Goal: Complete application form: Complete application form

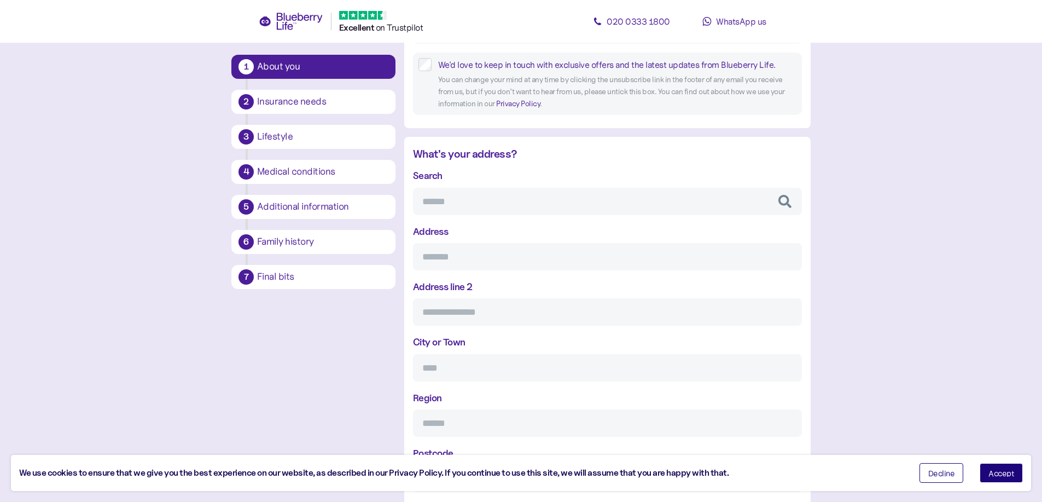
scroll to position [349, 0]
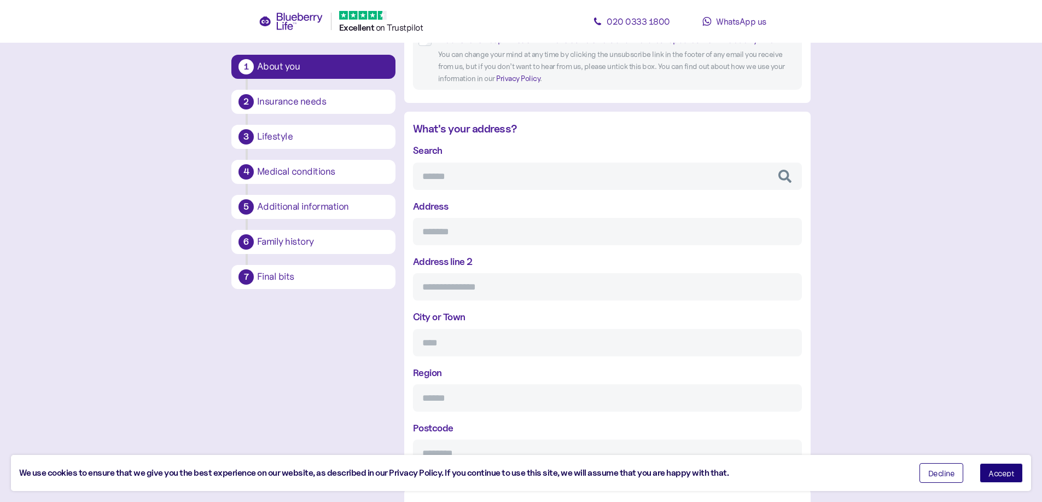
click at [304, 97] on div "Insurance needs" at bounding box center [322, 102] width 131 height 10
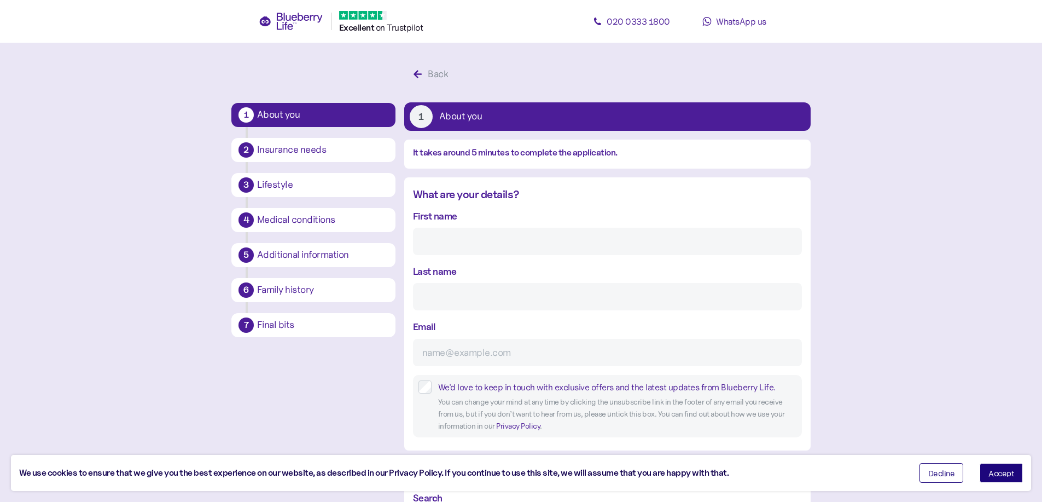
scroll to position [0, 0]
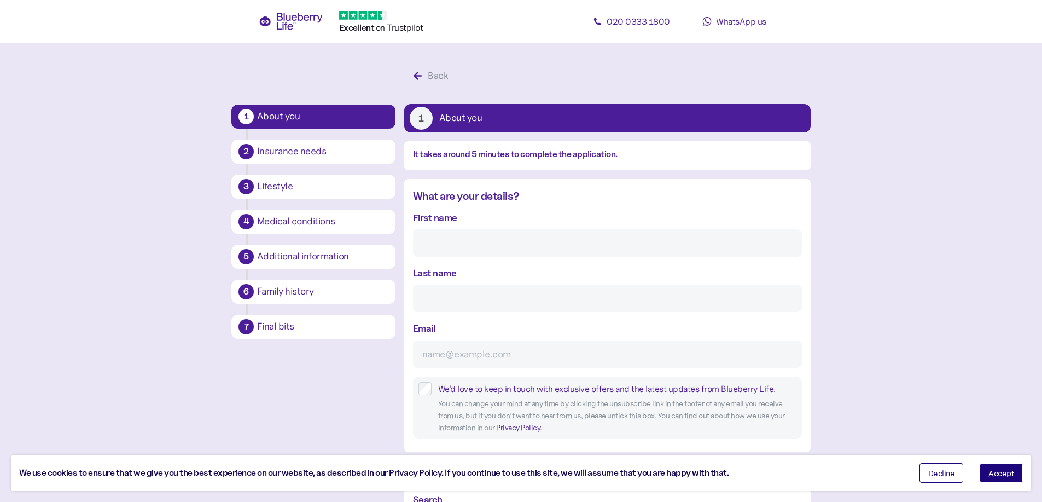
click at [510, 245] on input "First name" at bounding box center [607, 242] width 389 height 27
type input "[PERSON_NAME]"
type input "[EMAIL_ADDRESS][DOMAIN_NAME]"
type input "**********"
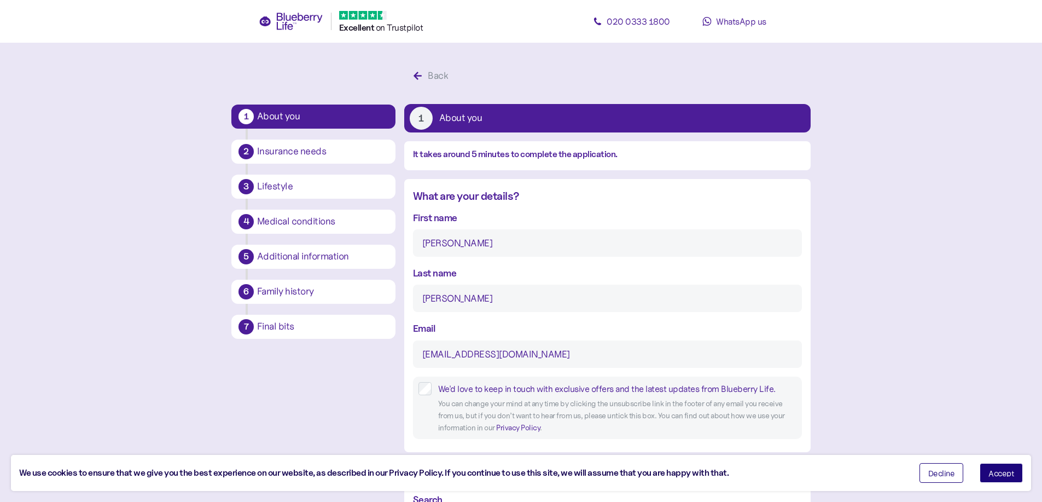
type input "*********"
type input "****"
type input "********"
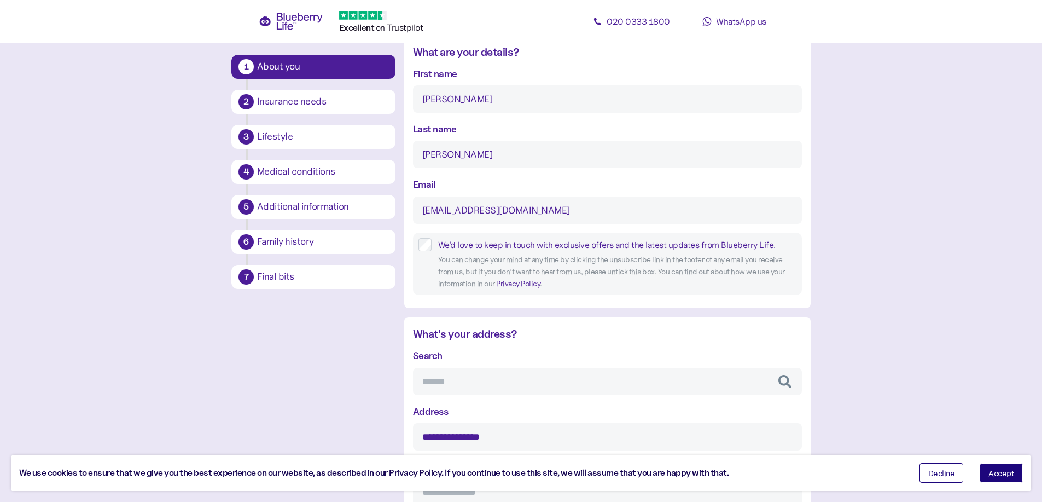
scroll to position [273, 0]
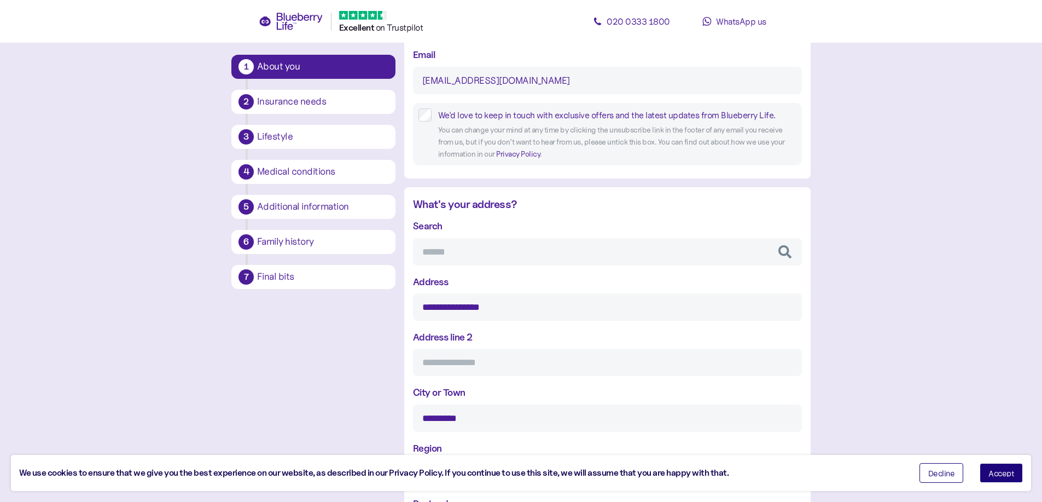
click at [505, 255] on input "Search" at bounding box center [607, 251] width 389 height 27
click at [822, 247] on main "**********" at bounding box center [521, 459] width 1042 height 1465
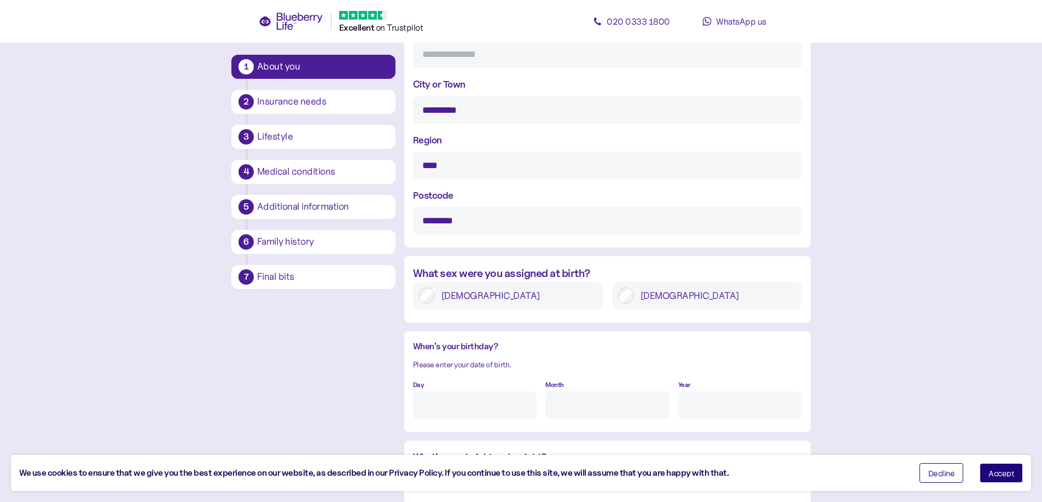
scroll to position [602, 0]
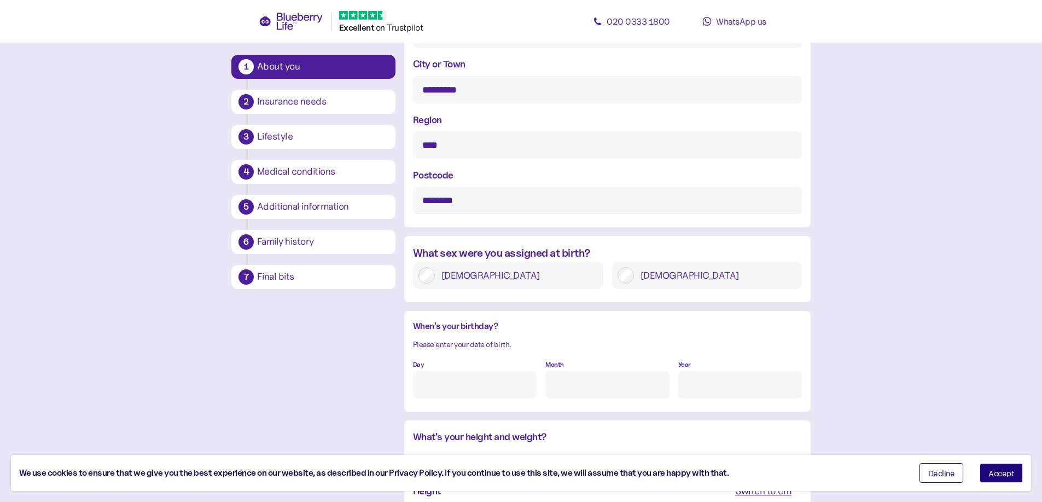
click at [656, 281] on label "[DEMOGRAPHIC_DATA]" at bounding box center [715, 275] width 163 height 16
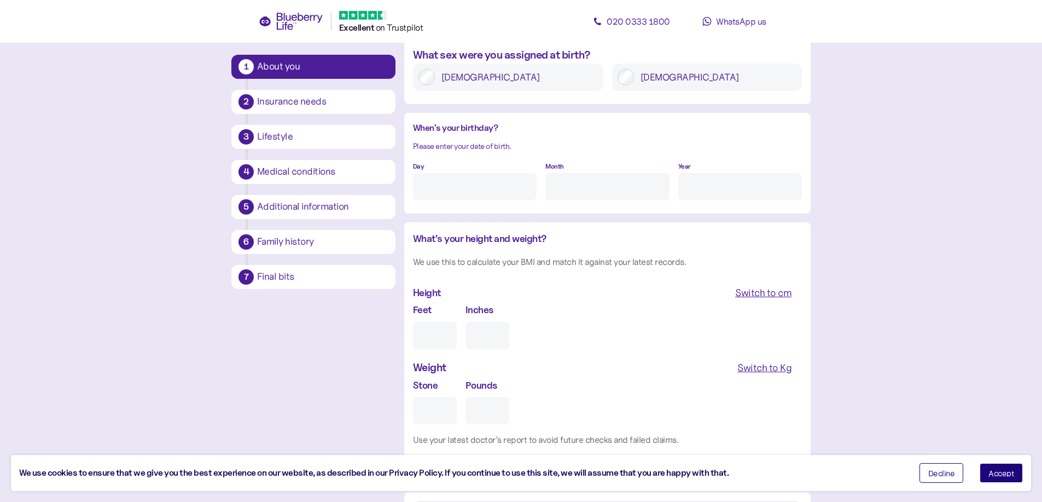
scroll to position [820, 0]
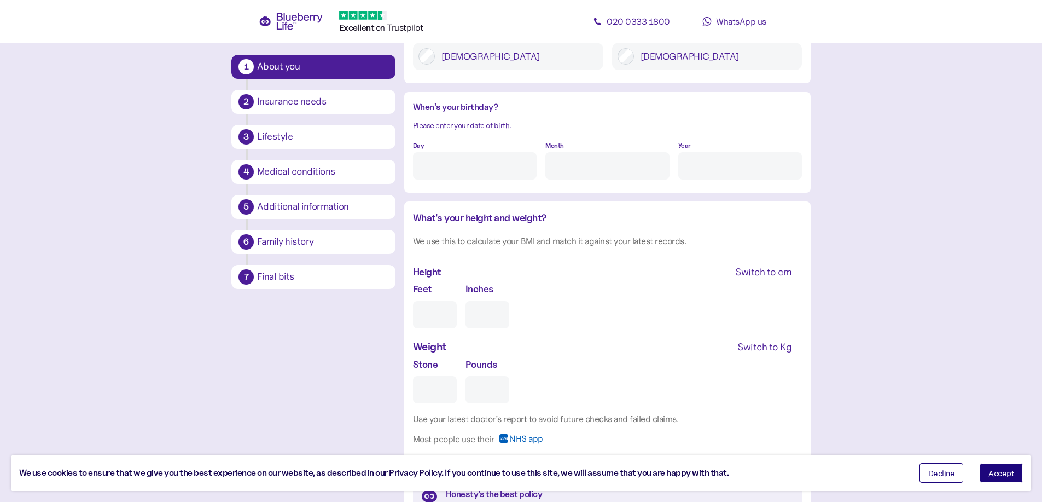
click at [484, 167] on input "Day" at bounding box center [475, 165] width 124 height 27
type input "28"
type input "4"
type input "****"
click at [434, 308] on input "Feet" at bounding box center [435, 314] width 44 height 27
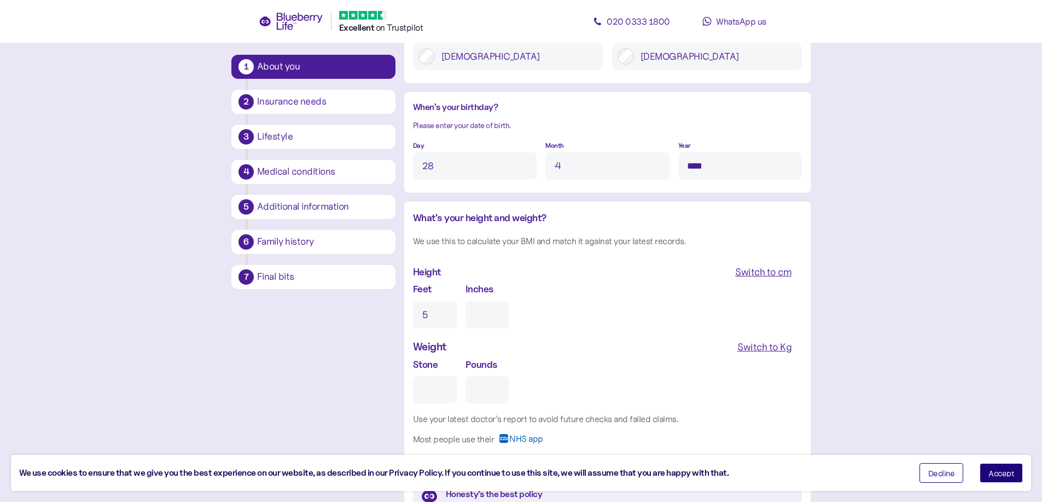
type input "5"
type input "0"
type input "5"
click at [486, 314] on input "0" at bounding box center [487, 314] width 44 height 27
type input "8"
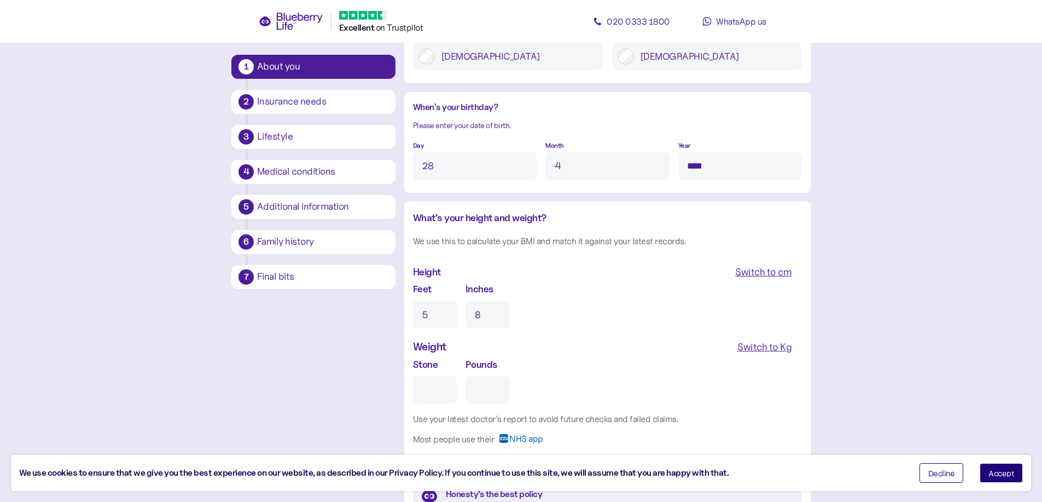
click at [439, 389] on input "Stone" at bounding box center [435, 389] width 44 height 27
type input "13"
type input "0"
type input "13"
click at [489, 395] on input "0" at bounding box center [487, 389] width 44 height 27
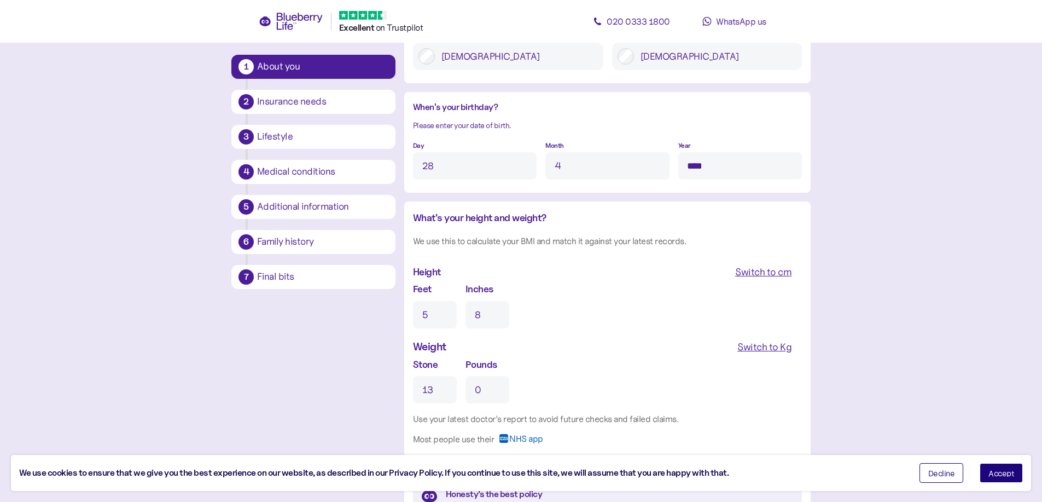
drag, startPoint x: 493, startPoint y: 393, endPoint x: 452, endPoint y: 385, distance: 42.5
click at [452, 385] on div "Stone 13 Pounds 0" at bounding box center [607, 380] width 389 height 46
type input "3"
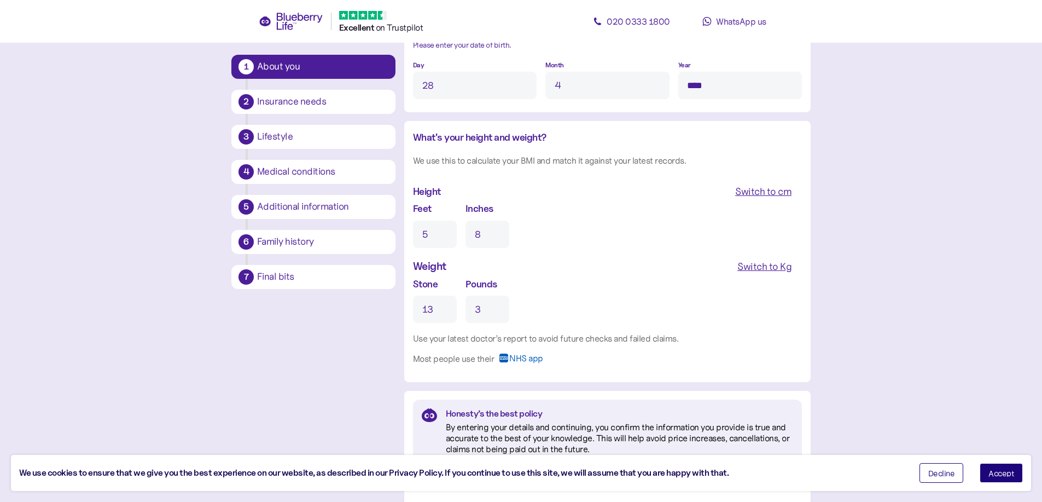
scroll to position [930, 0]
